Goal: Task Accomplishment & Management: Manage account settings

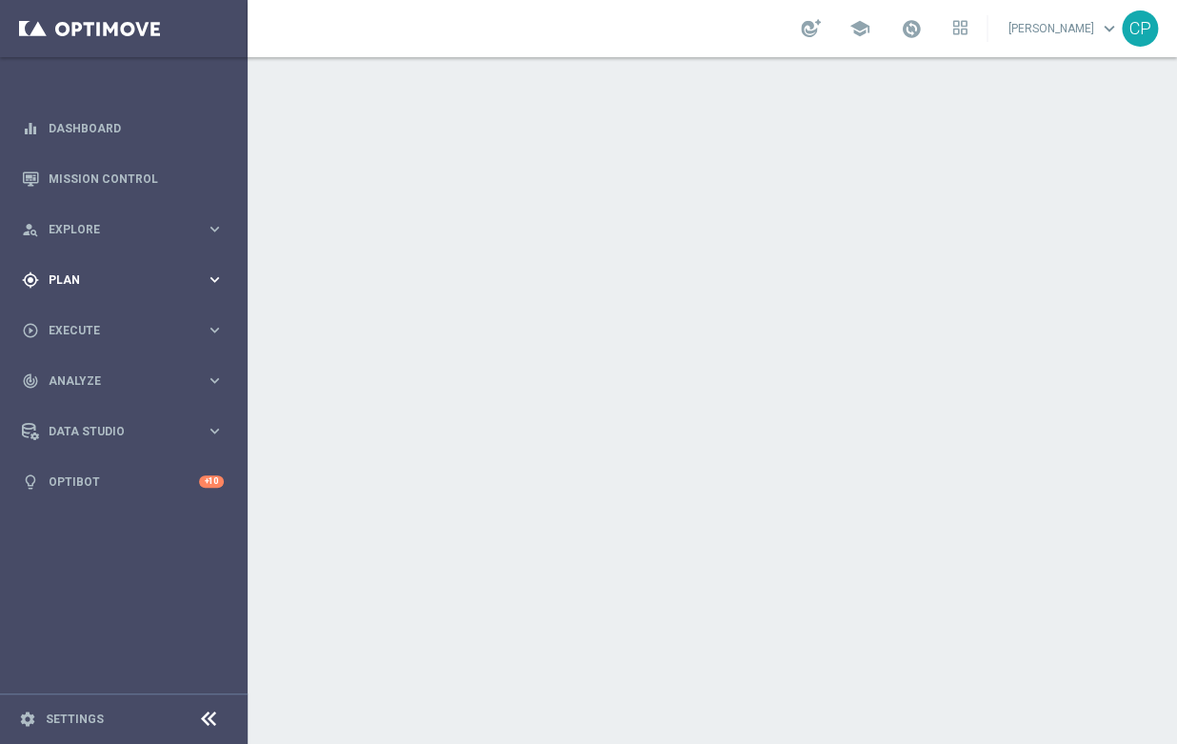
click at [166, 277] on span "Plan" at bounding box center [127, 279] width 157 height 11
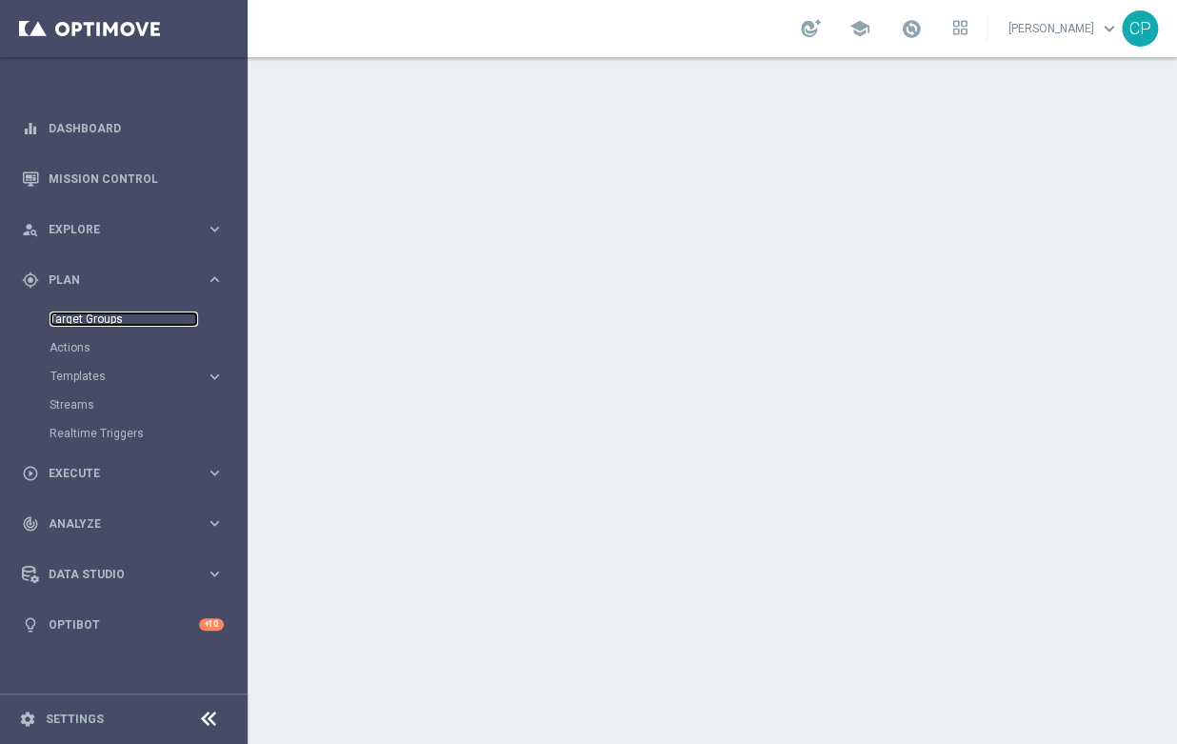
click at [81, 319] on link "Target Groups" at bounding box center [124, 318] width 149 height 15
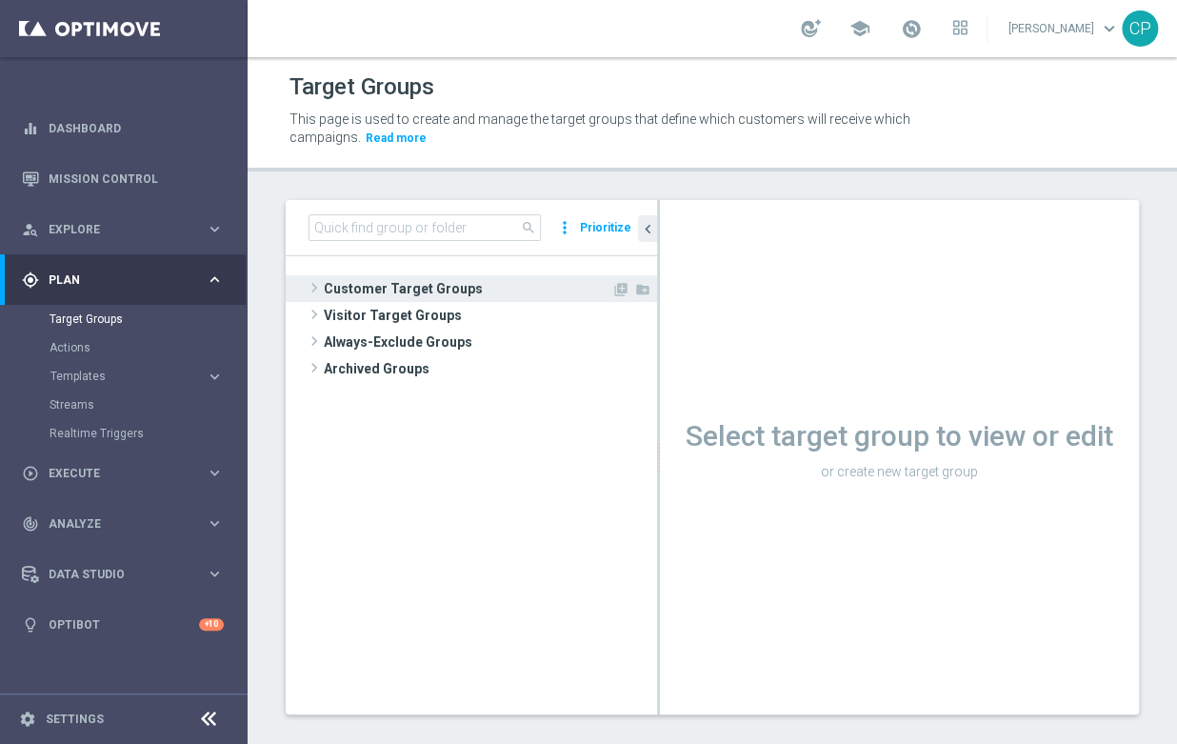
click at [390, 277] on span "Customer Target Groups" at bounding box center [468, 288] width 288 height 27
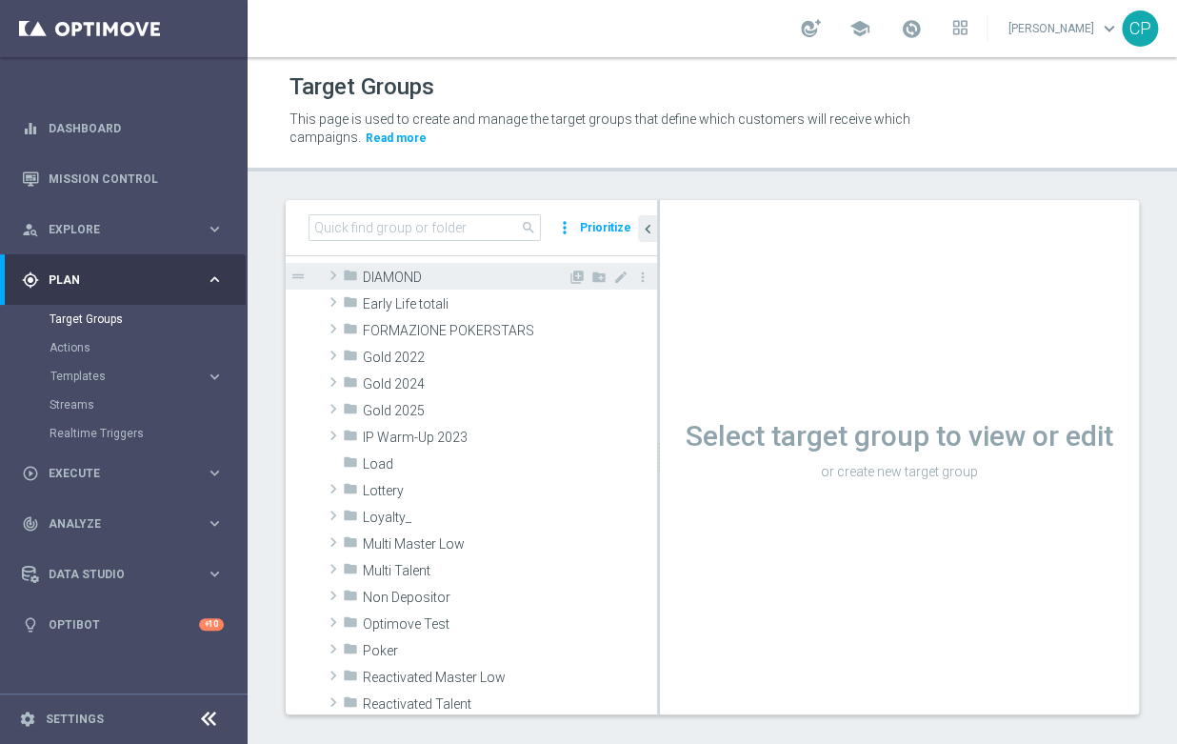
scroll to position [280, 0]
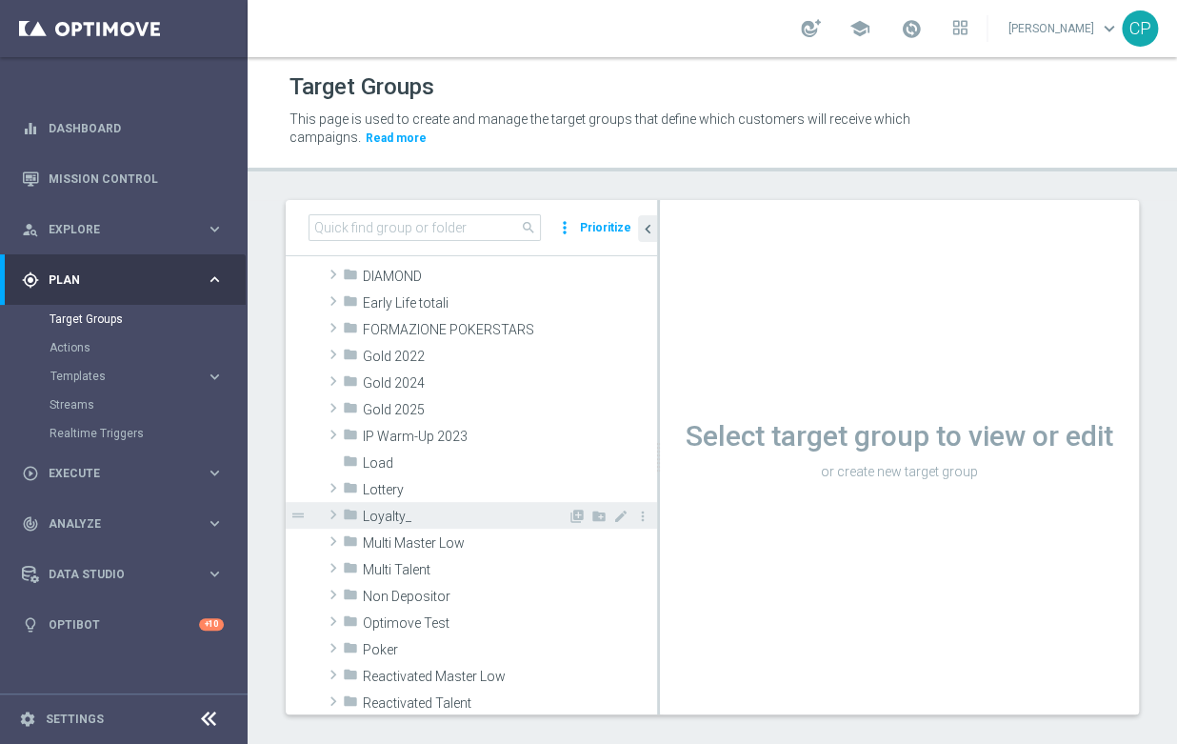
click at [413, 513] on span "Loyalty_" at bounding box center [465, 517] width 205 height 16
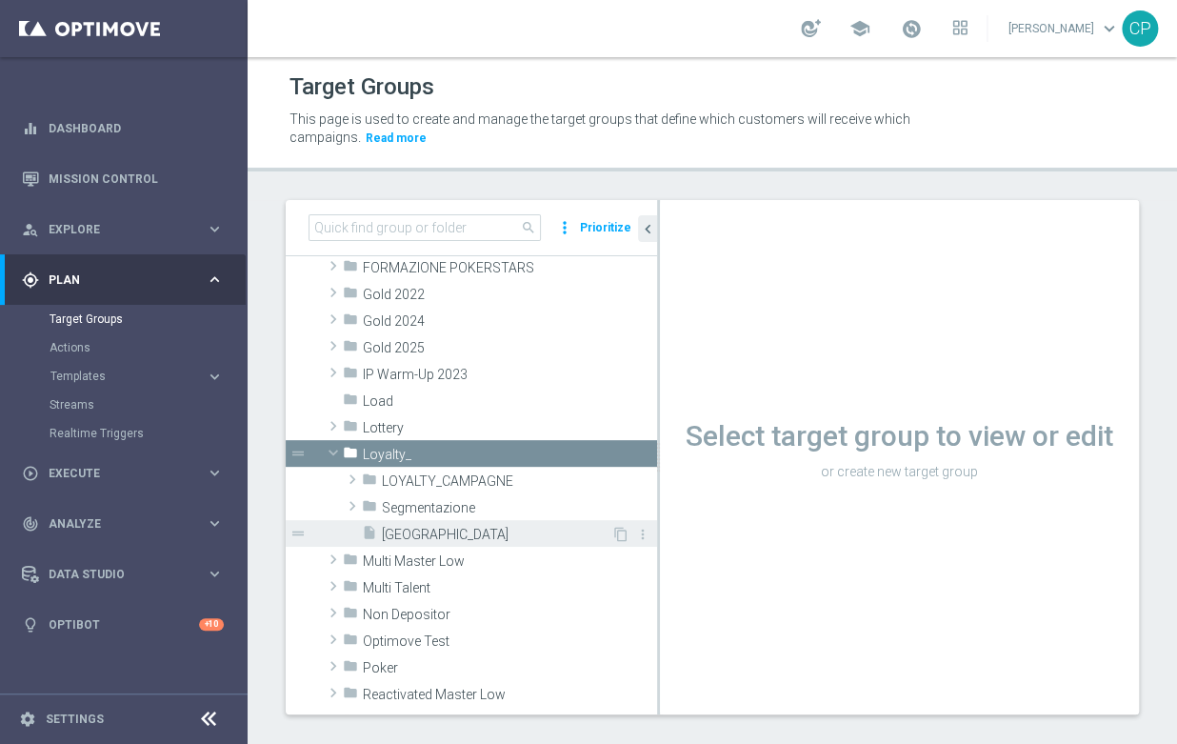
scroll to position [350, 0]
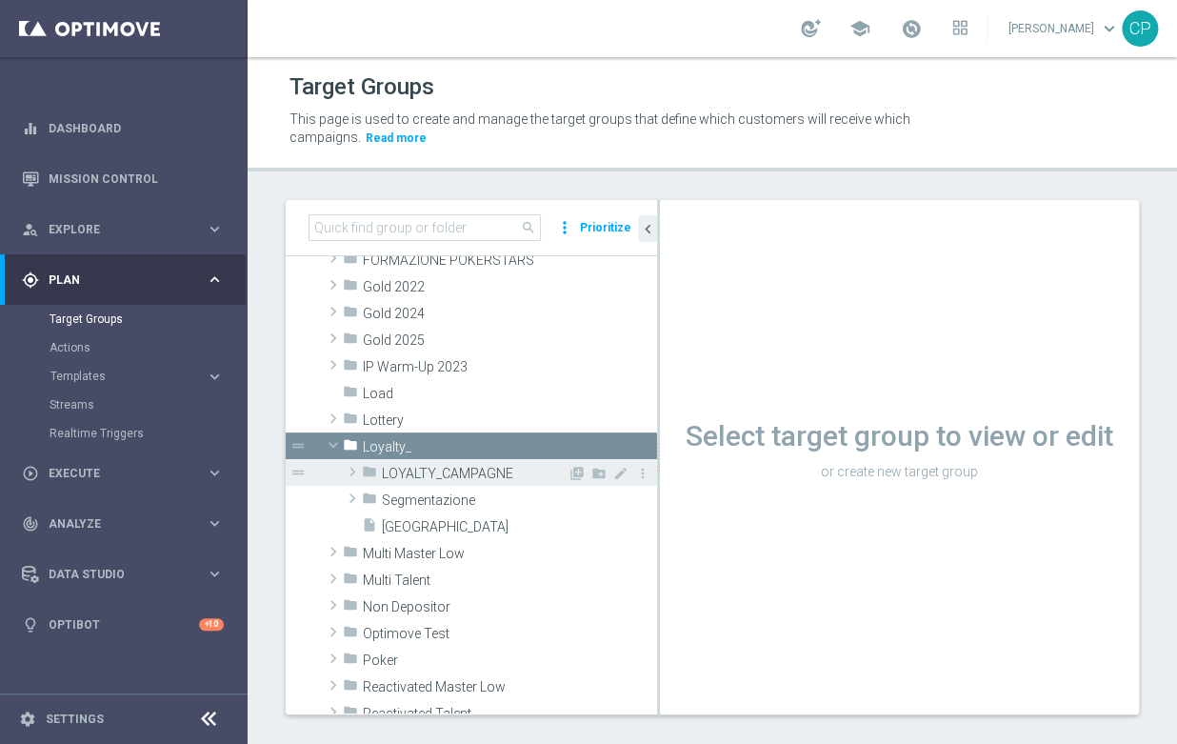
click at [434, 467] on span "LOYALTY_CAMPAGNE" at bounding box center [475, 474] width 186 height 16
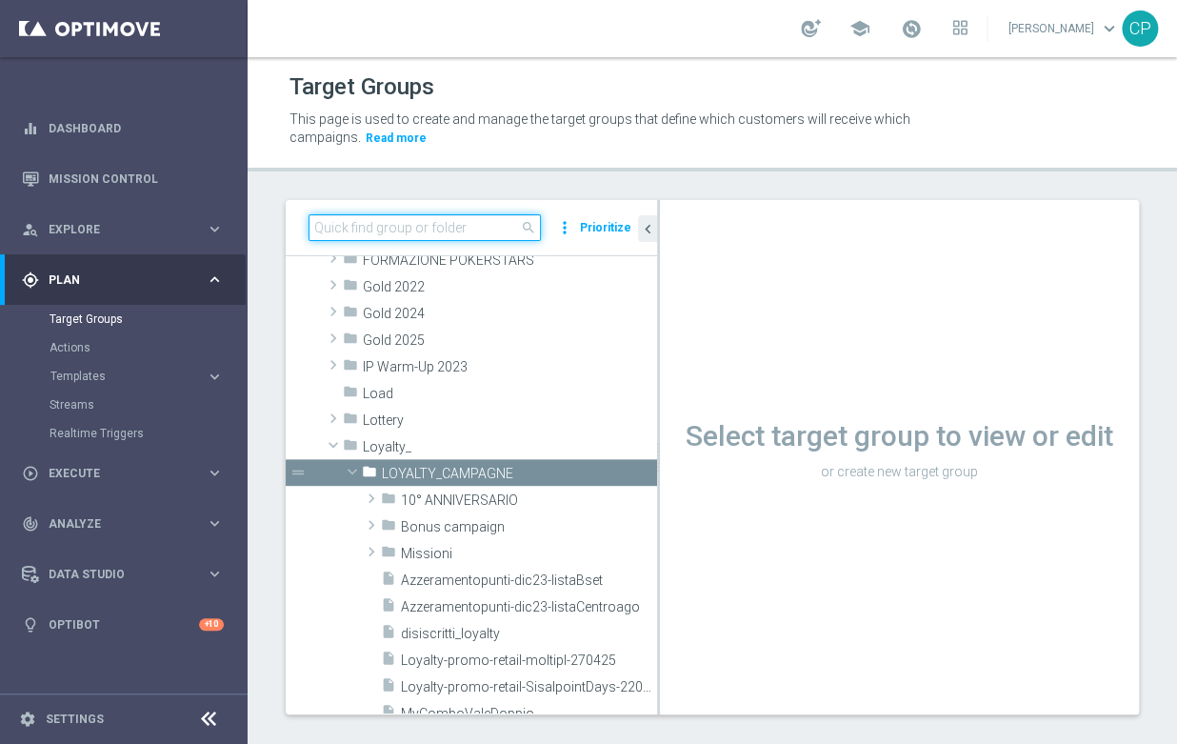
click at [450, 222] on input at bounding box center [425, 227] width 232 height 27
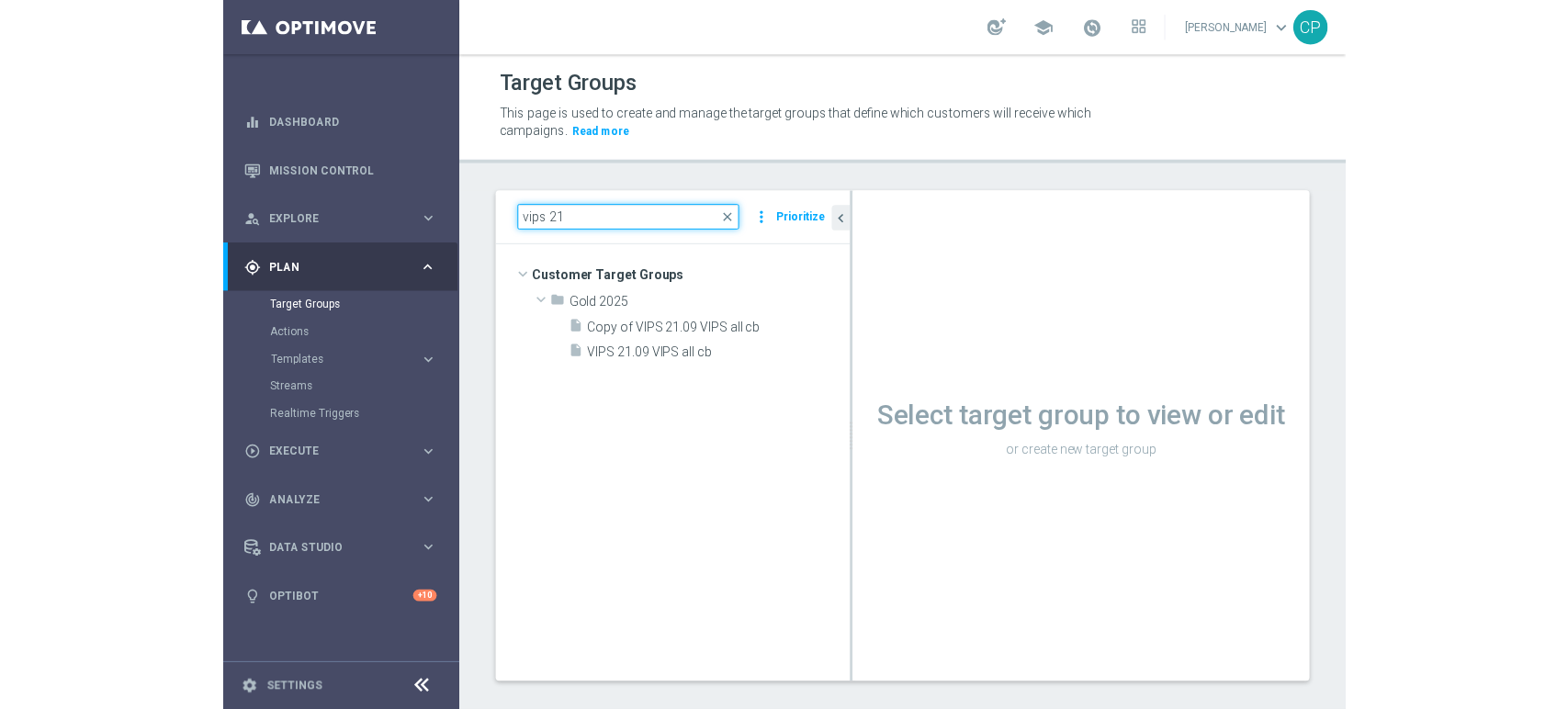
scroll to position [0, 0]
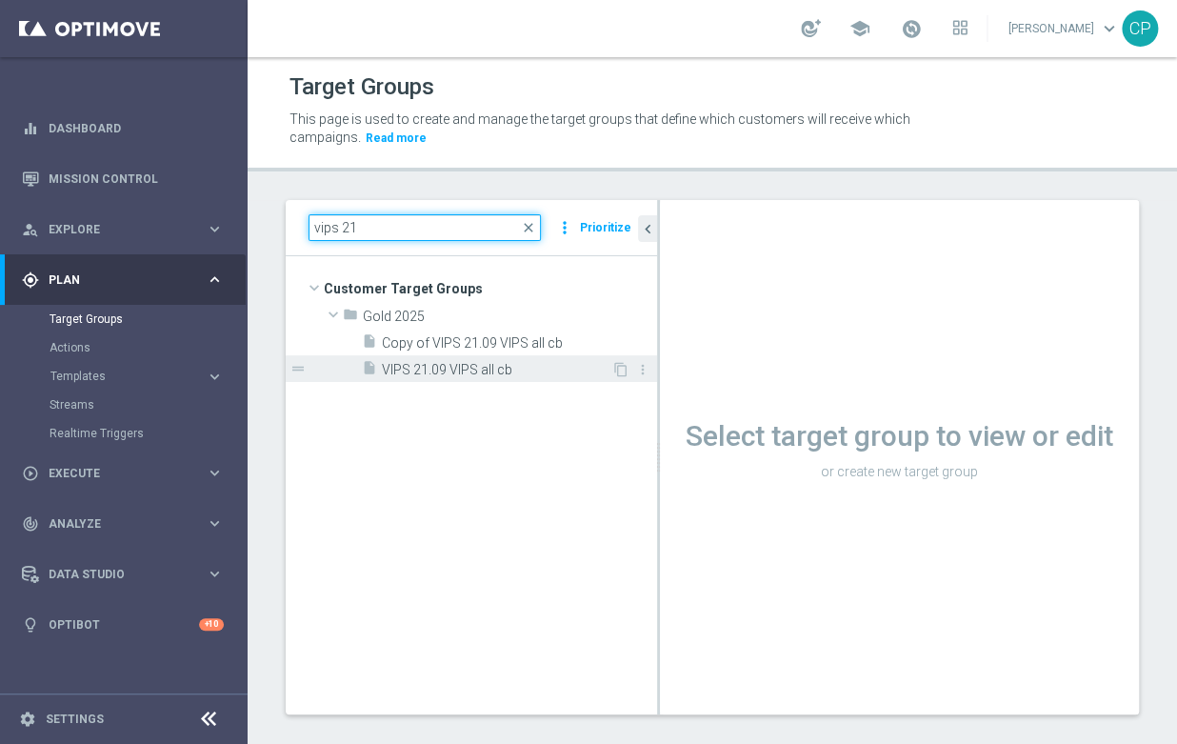
type input "vips 21"
click at [429, 364] on span "VIPS 21.09 VIPS all cb" at bounding box center [497, 370] width 230 height 16
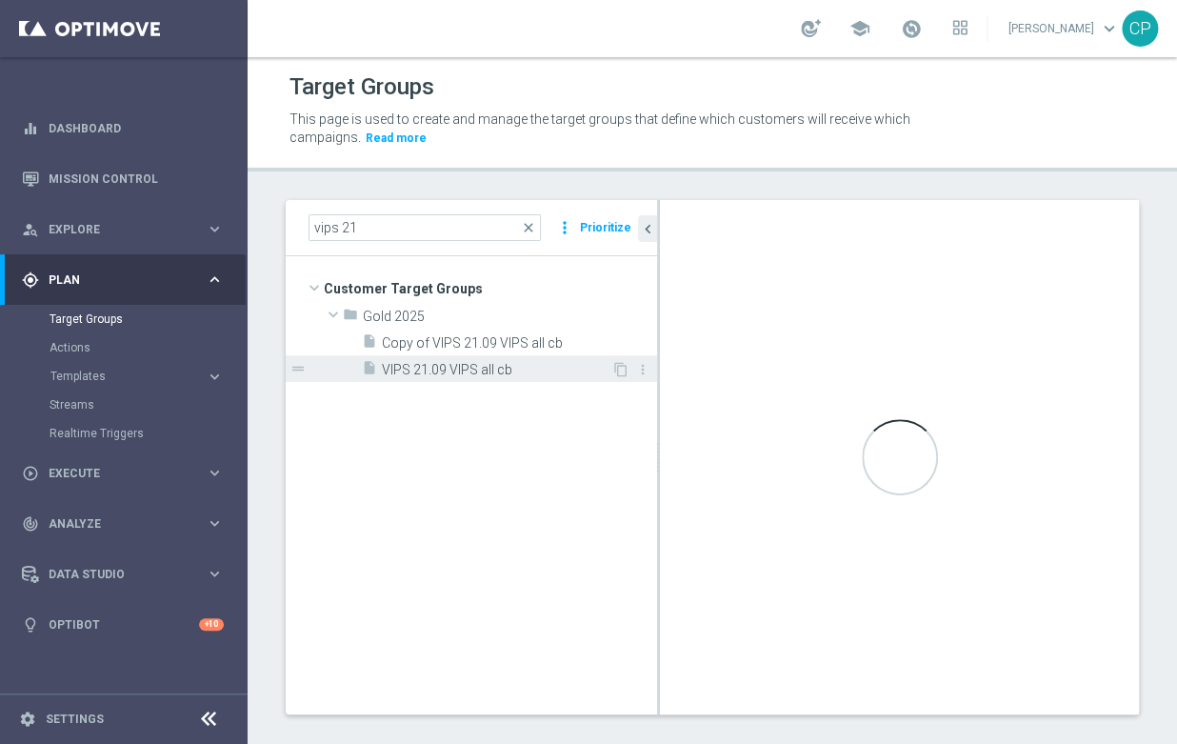
click at [429, 364] on span "VIPS 21.09 VIPS all cb" at bounding box center [497, 370] width 230 height 16
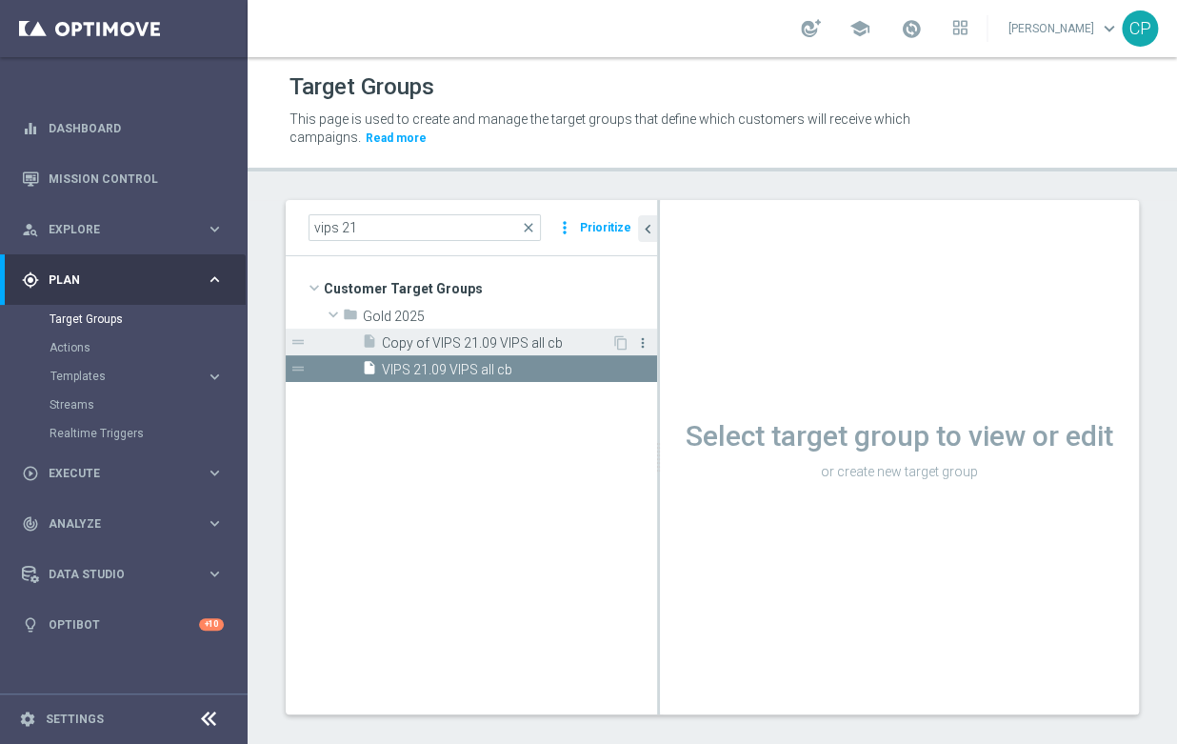
click at [642, 337] on icon "more_vert" at bounding box center [642, 342] width 15 height 15
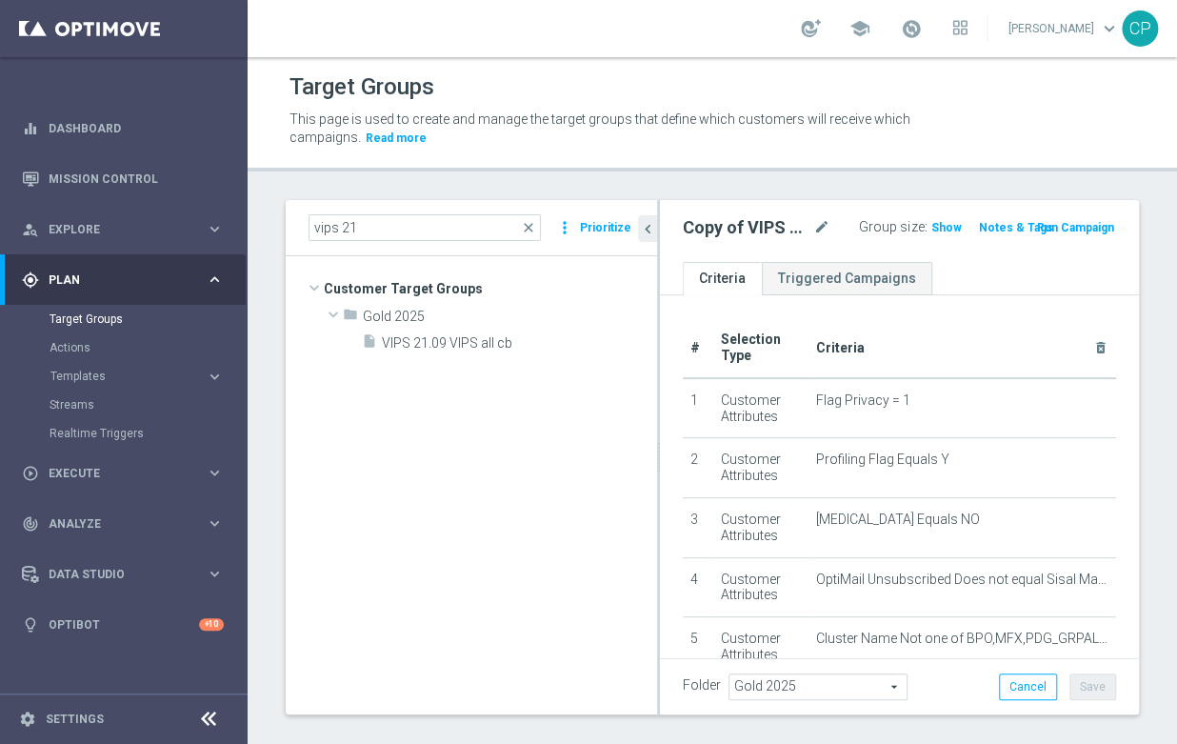
click at [654, 406] on tree-viewport "Customer Target Groups library_add create_new_folder folder" at bounding box center [471, 484] width 371 height 457
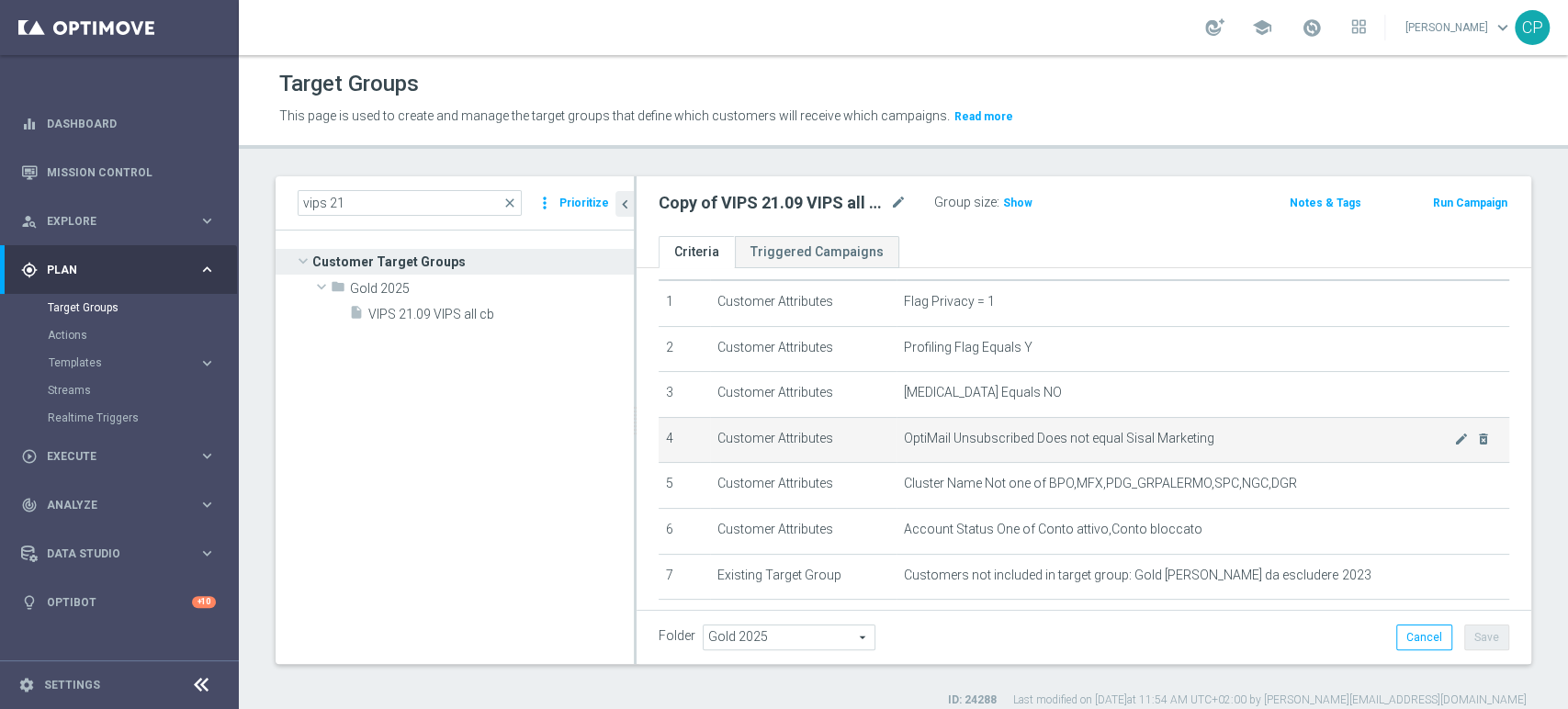
scroll to position [52, 0]
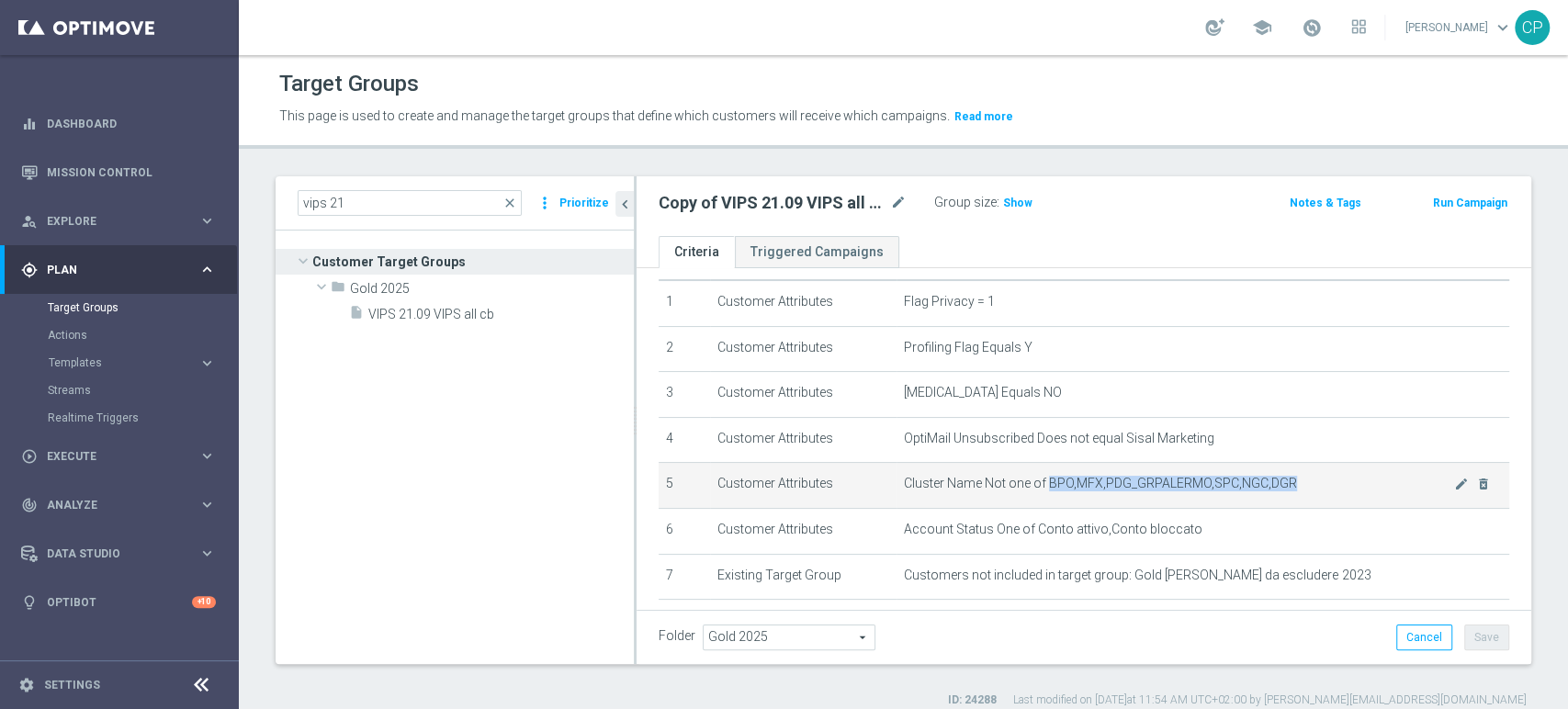
drag, startPoint x: 1036, startPoint y: 483, endPoint x: 1279, endPoint y: 482, distance: 243.0
click at [1134, 482] on span "Cluster Name Not one of BPO,MFX,PDG_GRPALERMO,SPC,NGC,DGR" at bounding box center [1178, 483] width 551 height 15
click at [962, 483] on span "Cluster Name Not one of BPO,MFX,PDG_GRPALERMO,SPC,NGC,DGR" at bounding box center [1178, 483] width 551 height 15
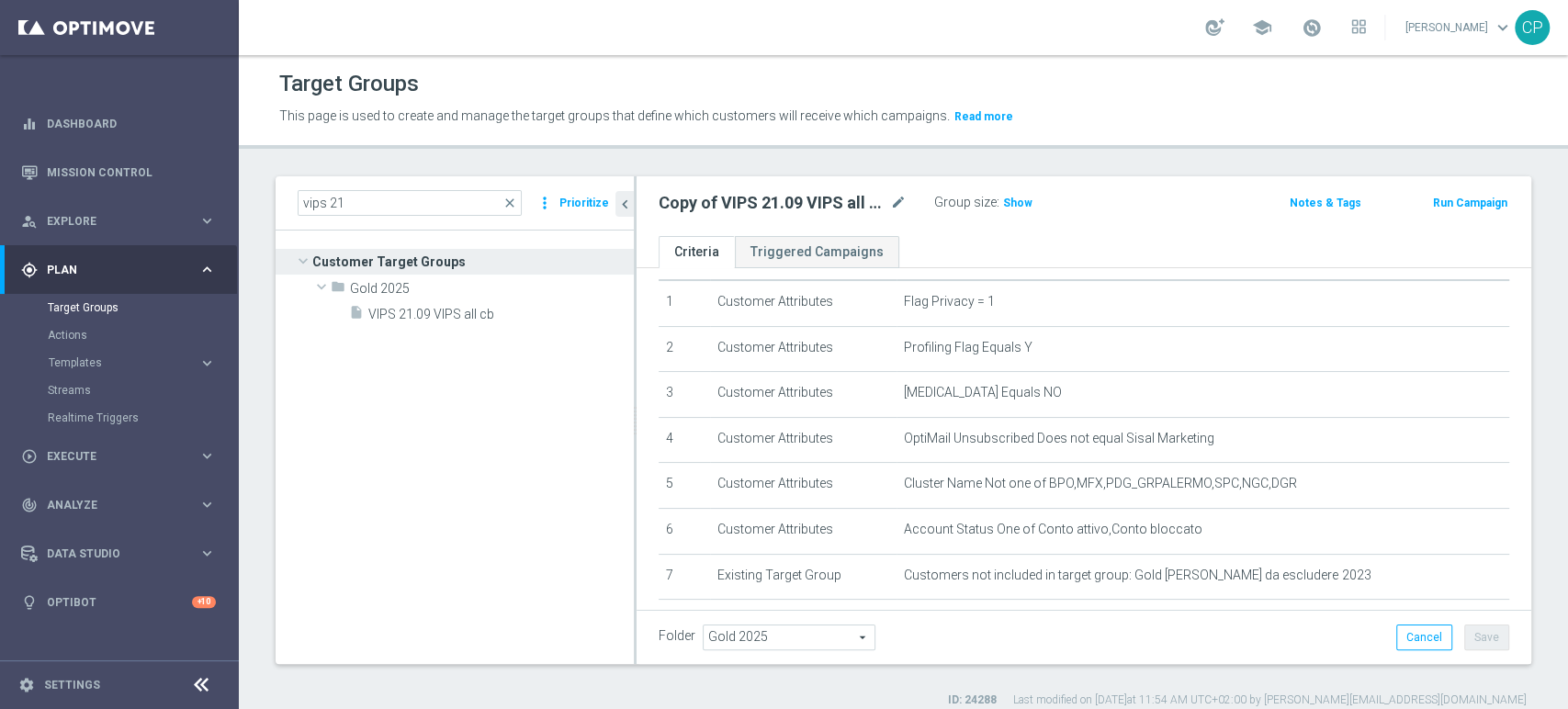
click at [1107, 242] on ul "Criteria Triggered Campaigns" at bounding box center [1084, 252] width 895 height 32
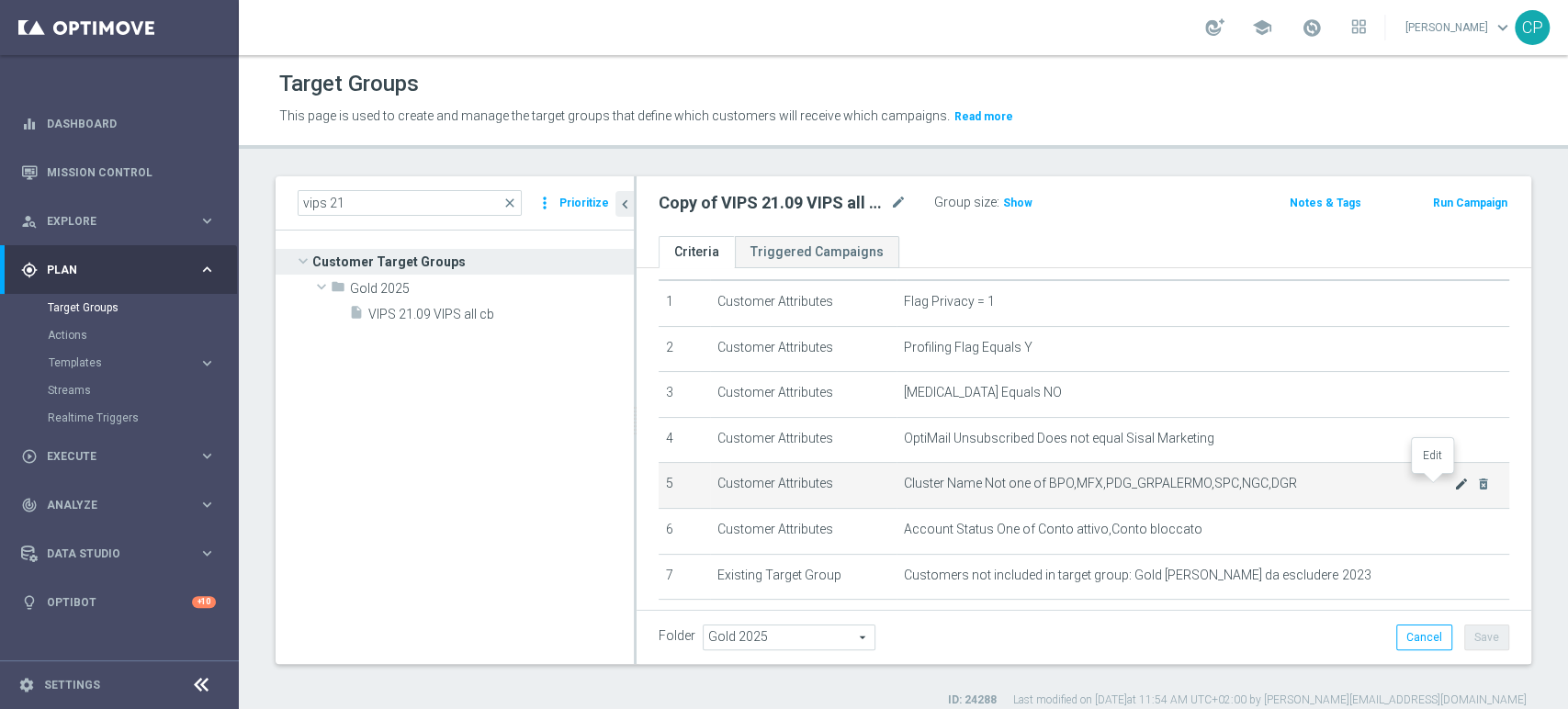
click at [1134, 488] on icon "mode_edit" at bounding box center [1461, 483] width 14 height 14
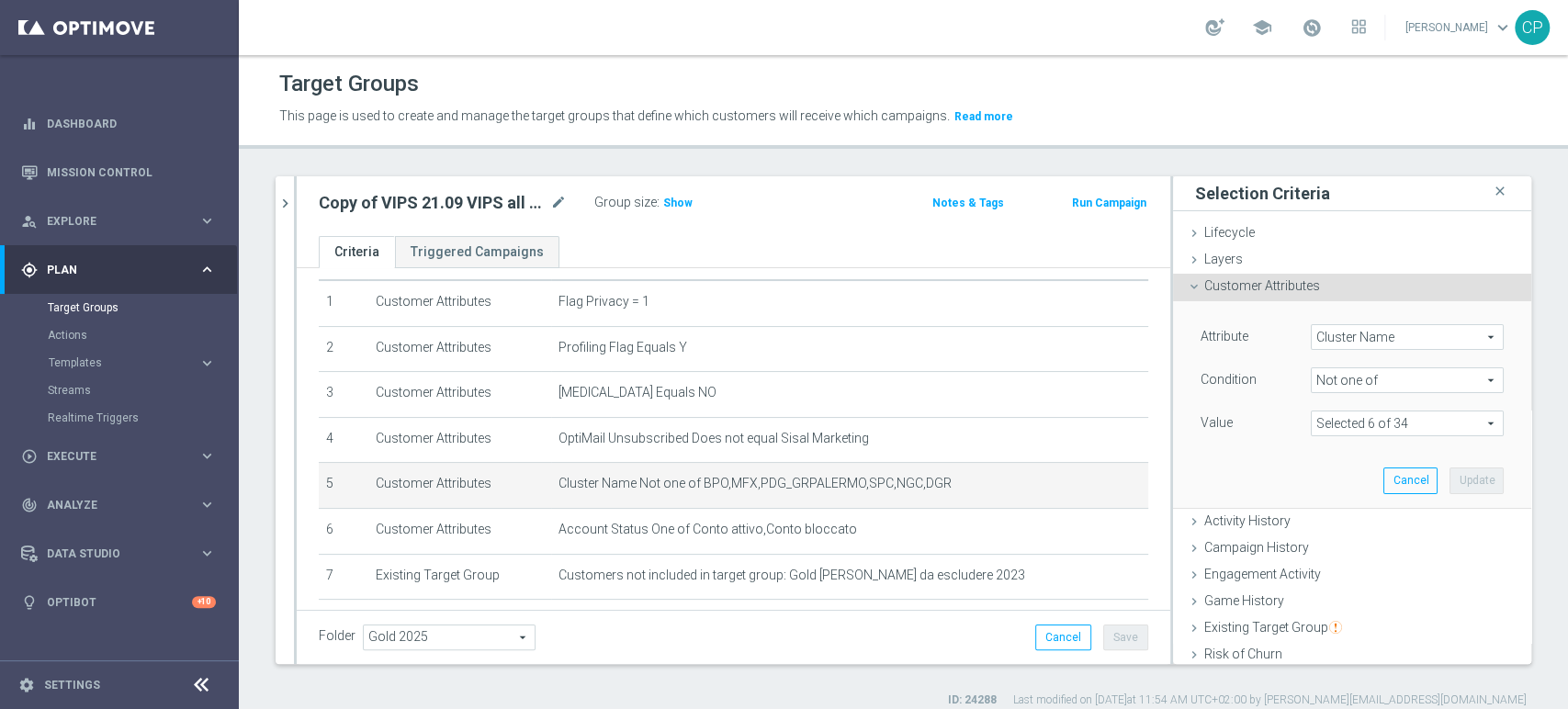
click at [1134, 421] on span at bounding box center [1407, 423] width 191 height 24
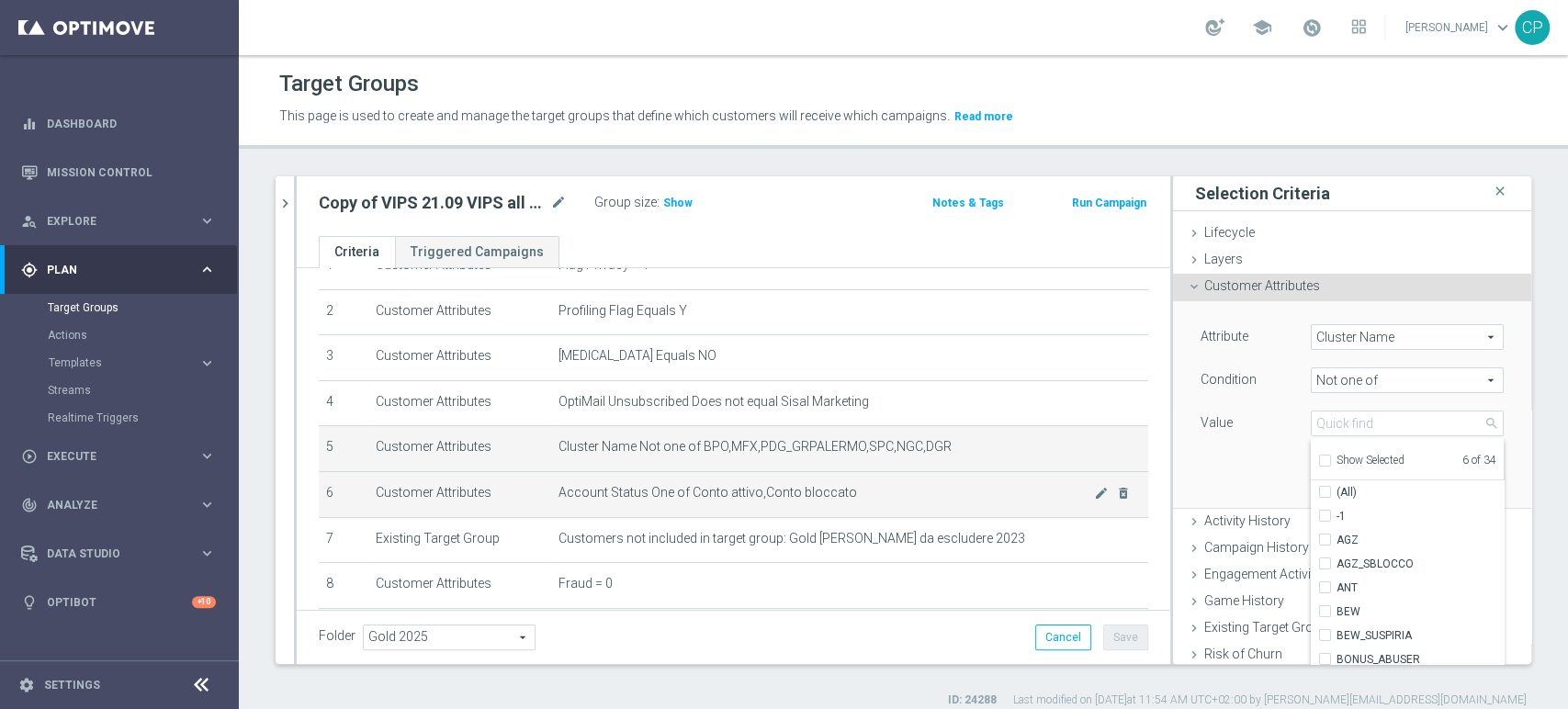
scroll to position [94, 0]
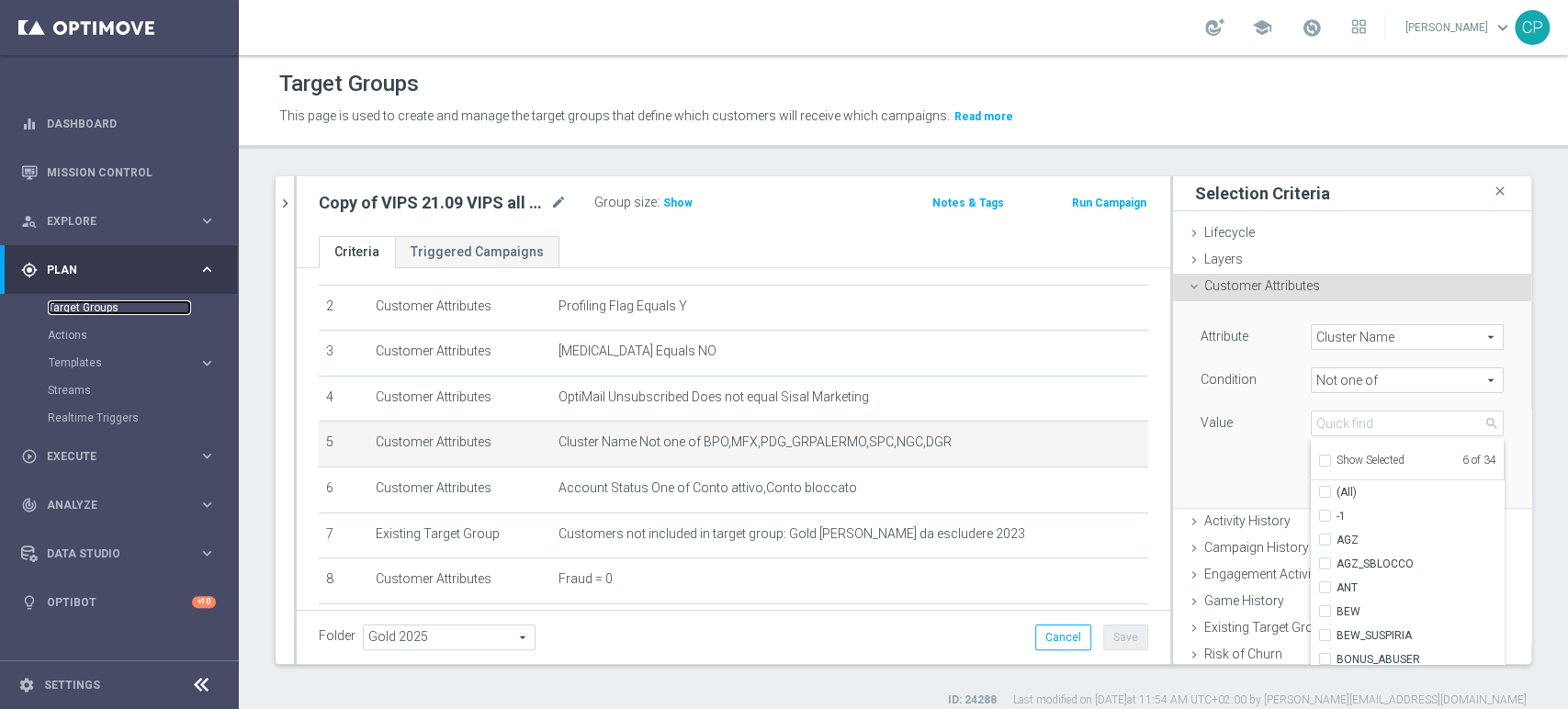
click at [95, 309] on link "Target Groups" at bounding box center [120, 307] width 144 height 14
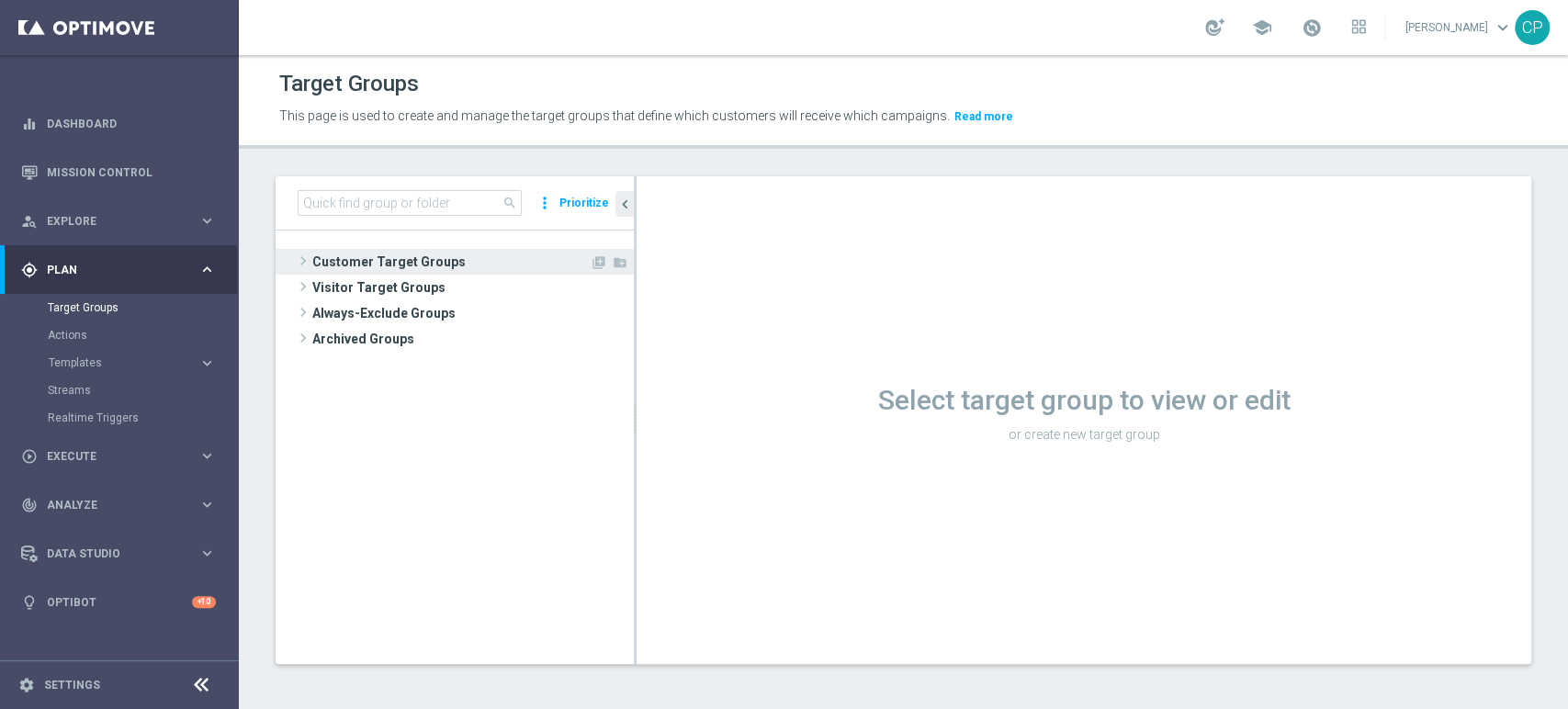
click at [367, 259] on span "Customer Target Groups" at bounding box center [451, 261] width 278 height 26
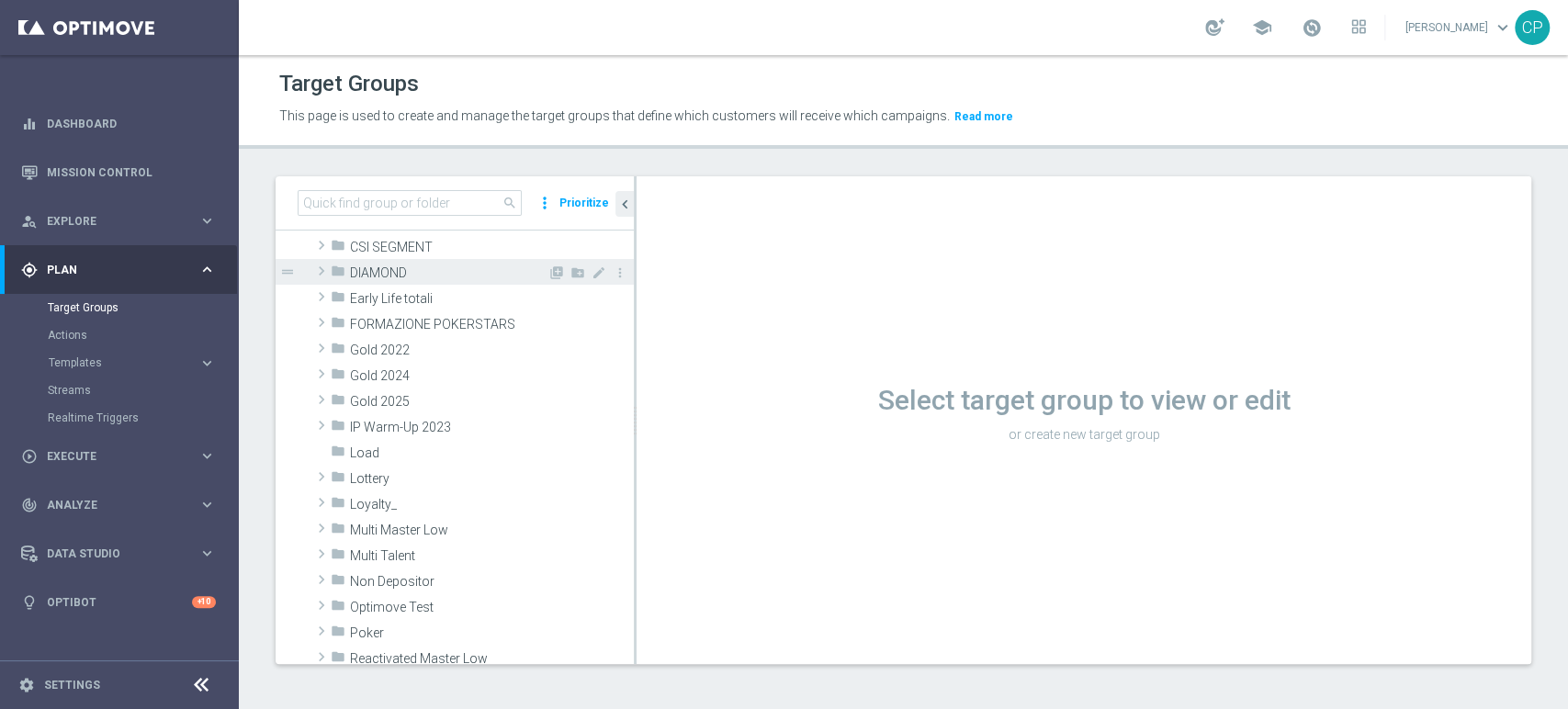
scroll to position [251, 0]
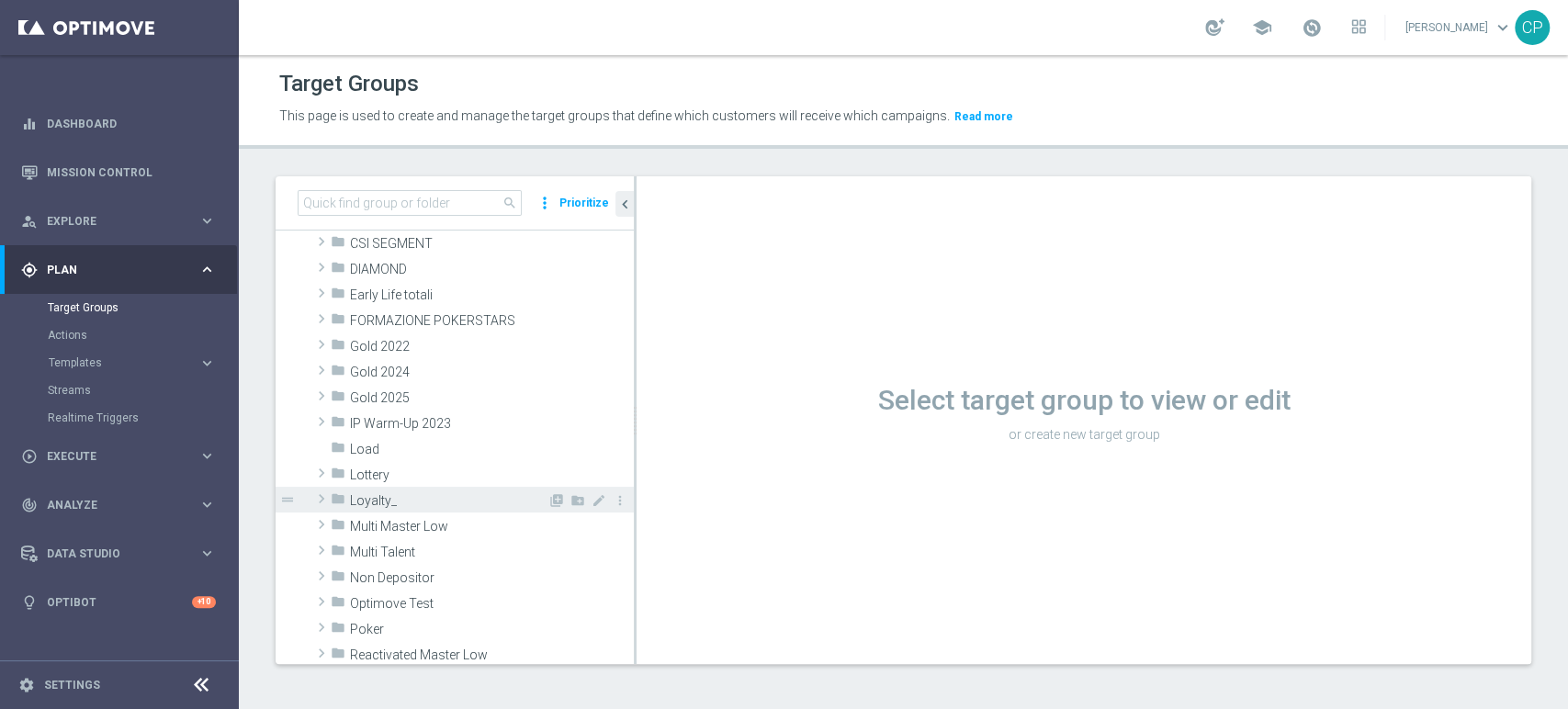
click at [394, 497] on span "Loyalty_" at bounding box center [448, 501] width 198 height 15
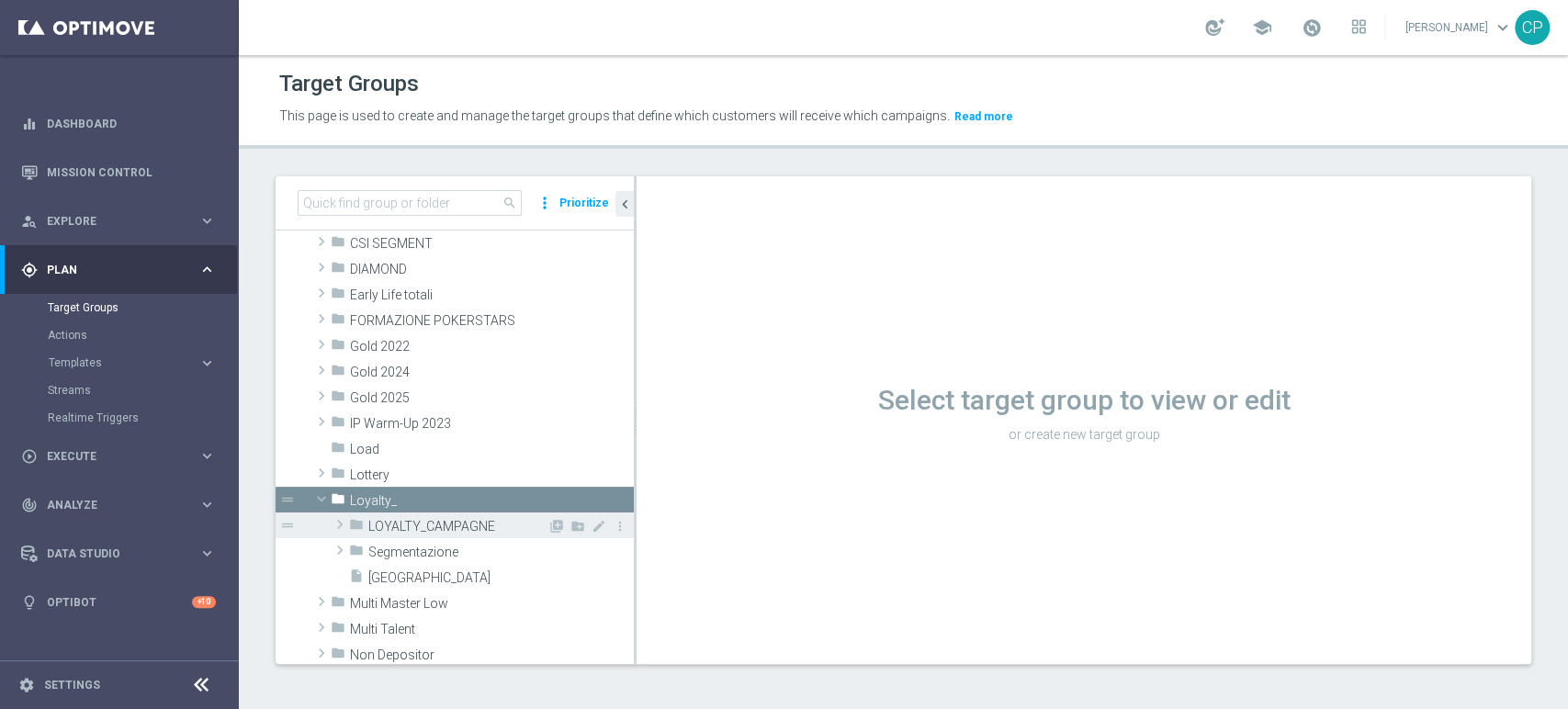
click at [448, 528] on span "LOYALTY_CAMPAGNE" at bounding box center [458, 527] width 179 height 15
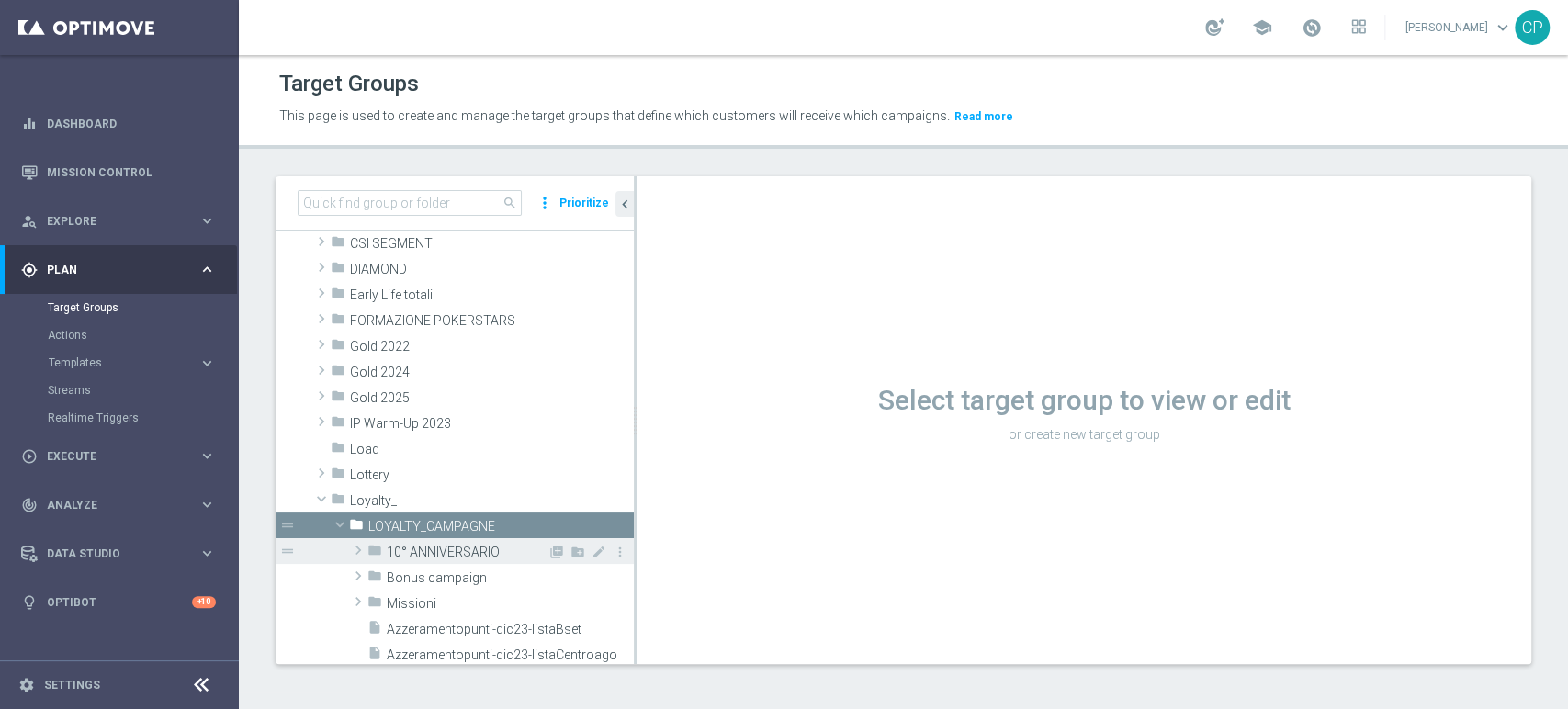
click at [449, 547] on span "10° ANNIVERSARIO" at bounding box center [467, 553] width 161 height 15
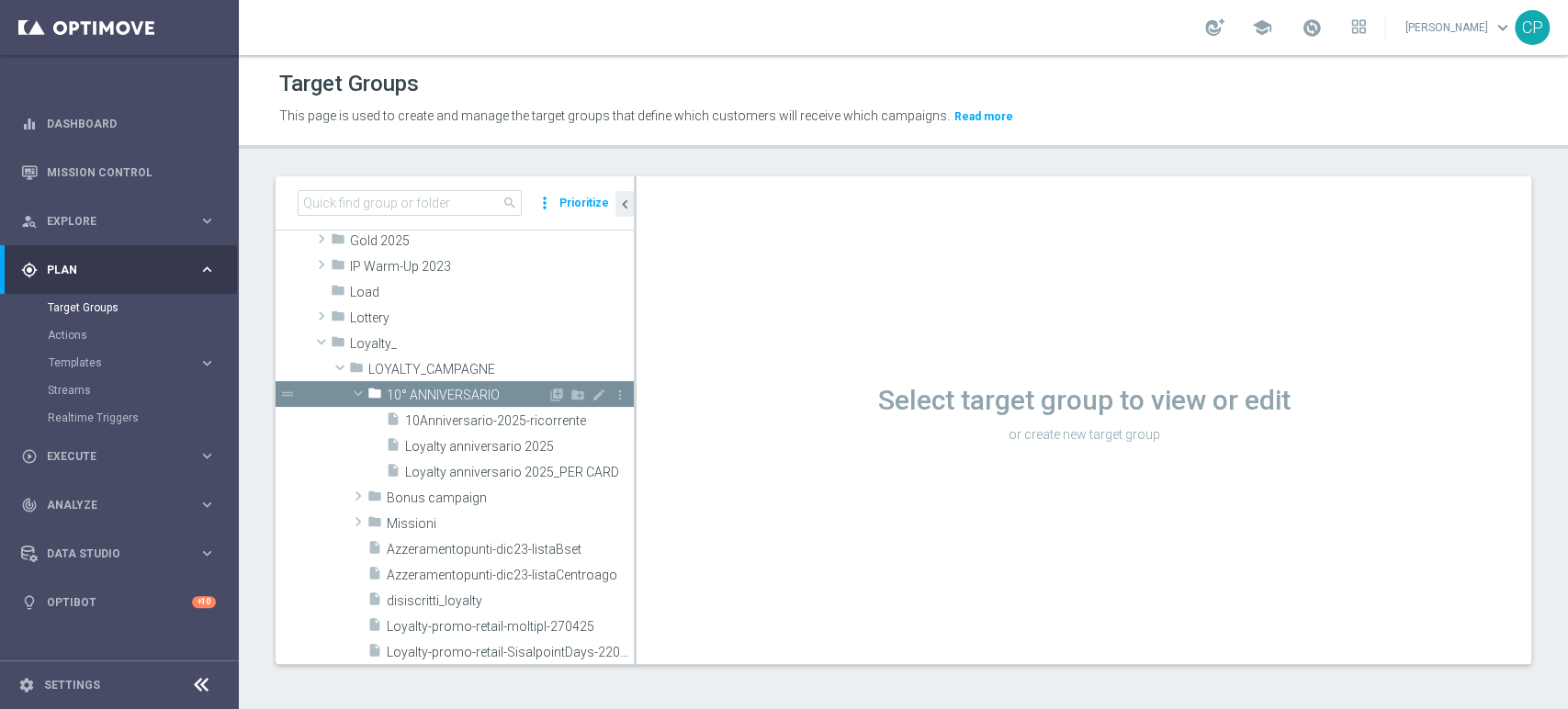
scroll to position [409, 0]
click at [479, 447] on span "Loyalty anniversario 2025" at bounding box center [497, 446] width 184 height 15
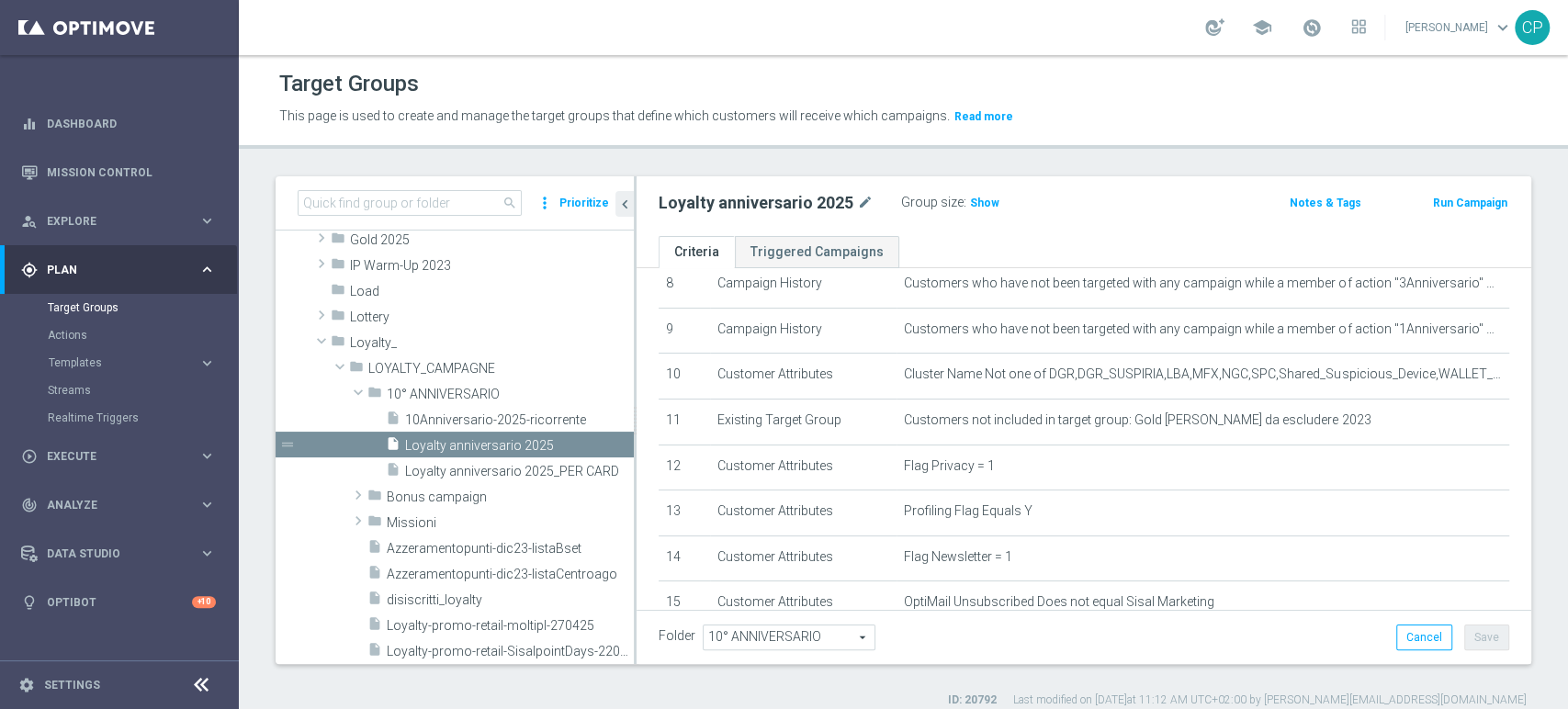
scroll to position [374, 0]
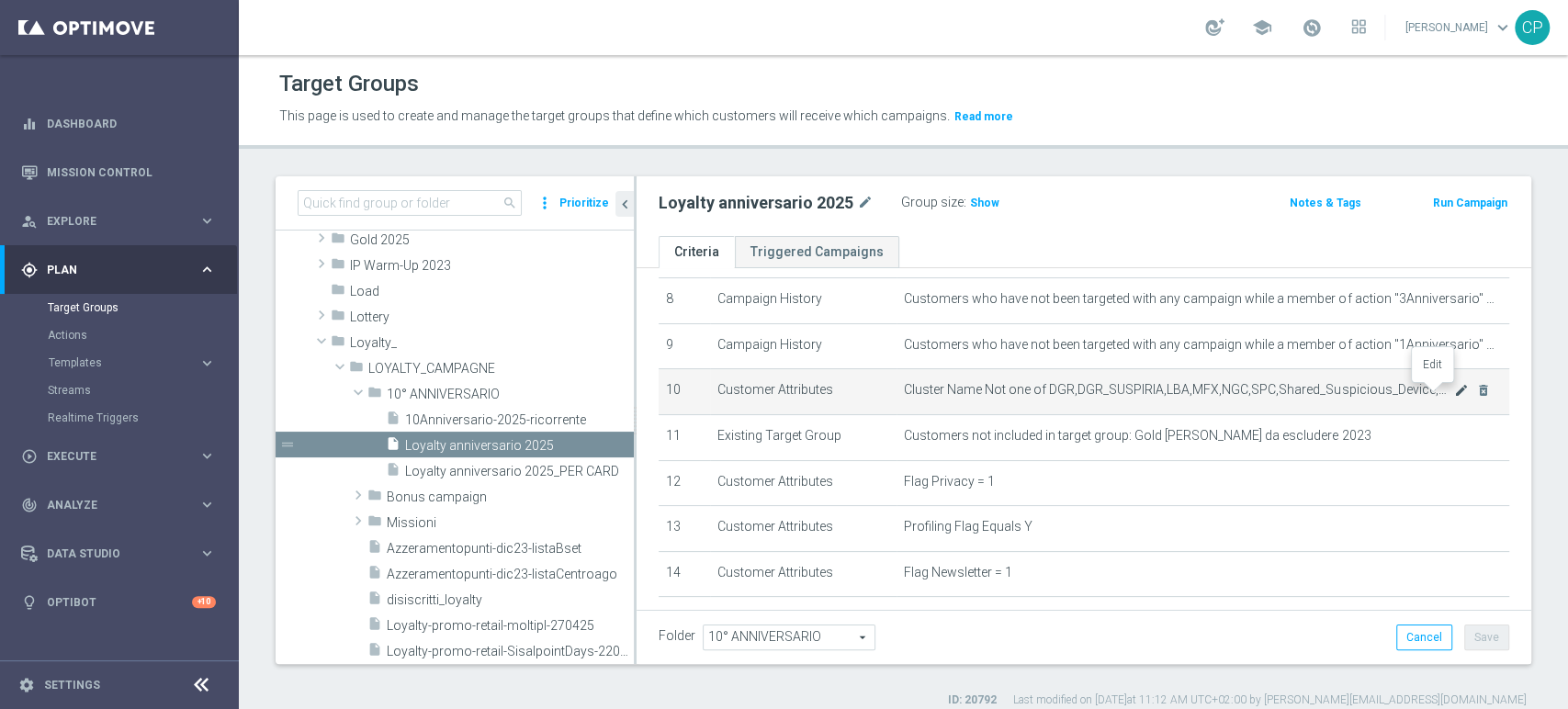
click at [1134, 393] on icon "mode_edit" at bounding box center [1461, 390] width 14 height 14
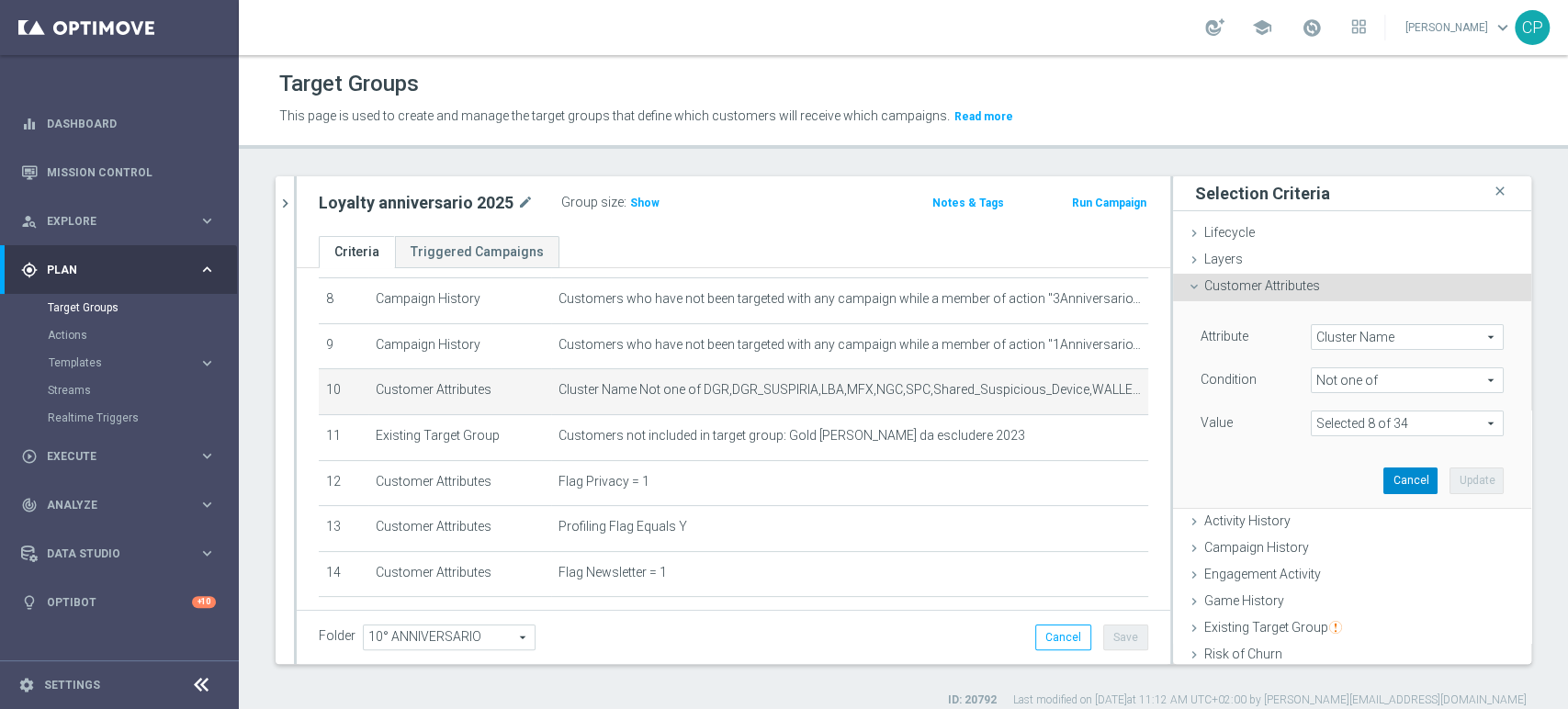
click at [1134, 480] on button "Cancel" at bounding box center [1410, 480] width 54 height 26
